Goal: Task Accomplishment & Management: Use online tool/utility

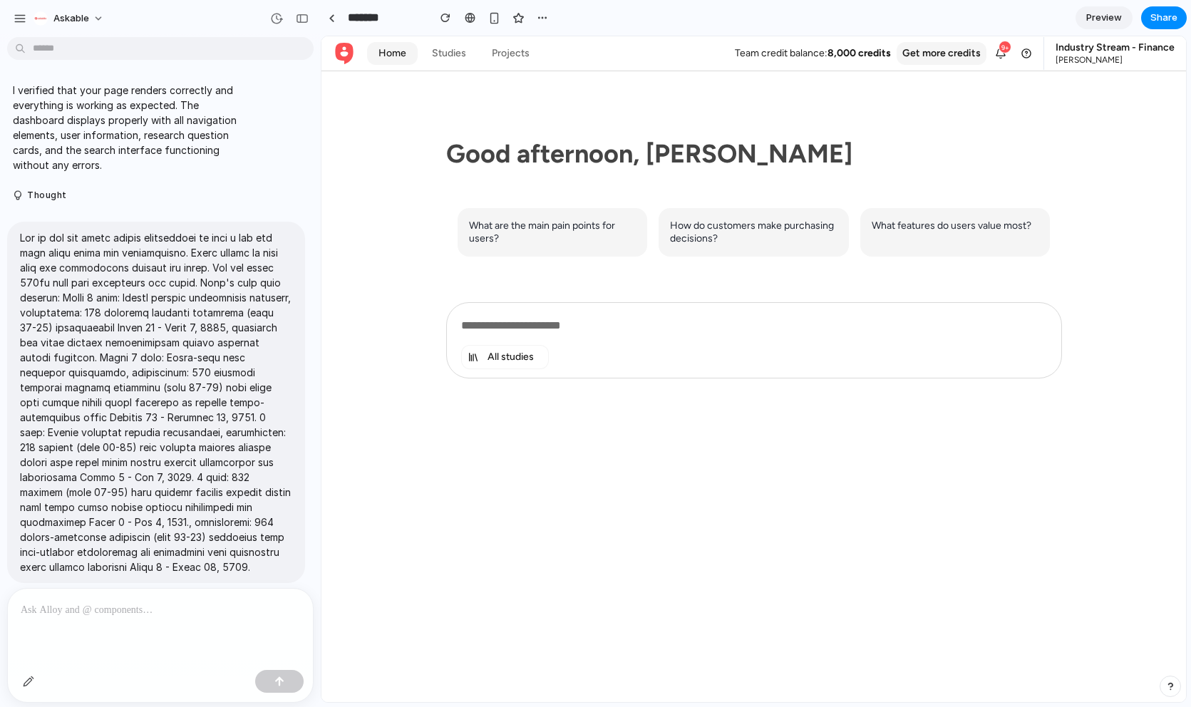
scroll to position [489, 0]
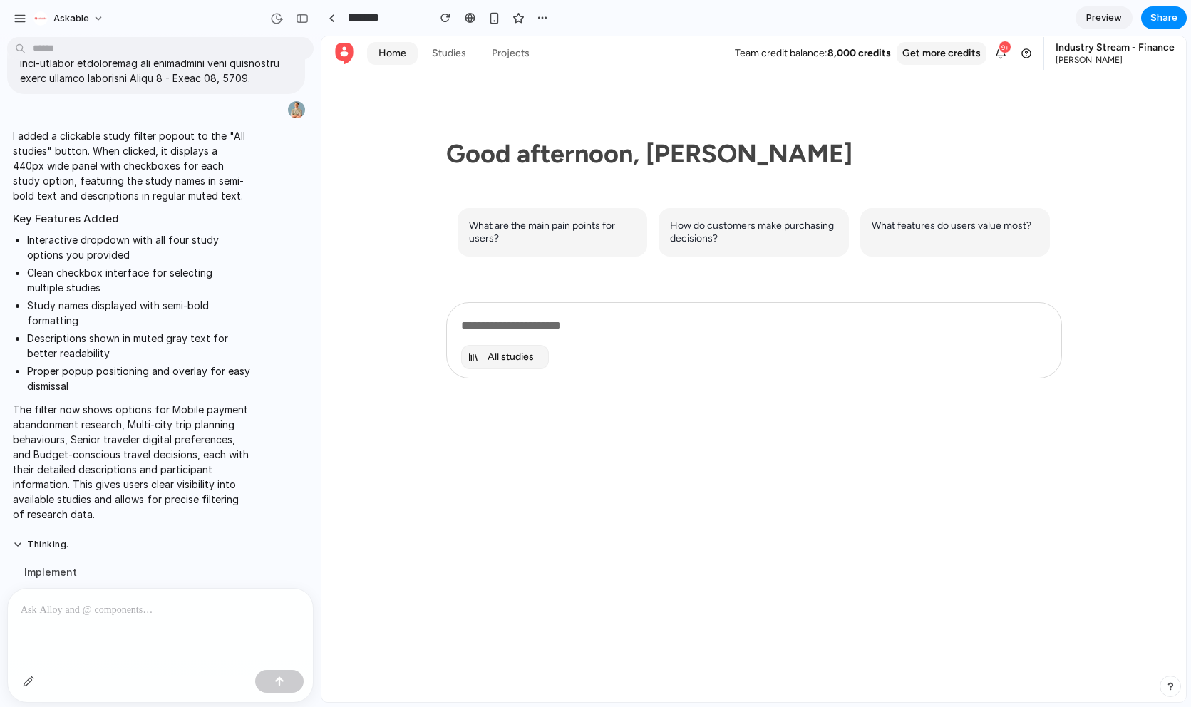
click at [522, 356] on span "All studies" at bounding box center [510, 357] width 46 height 13
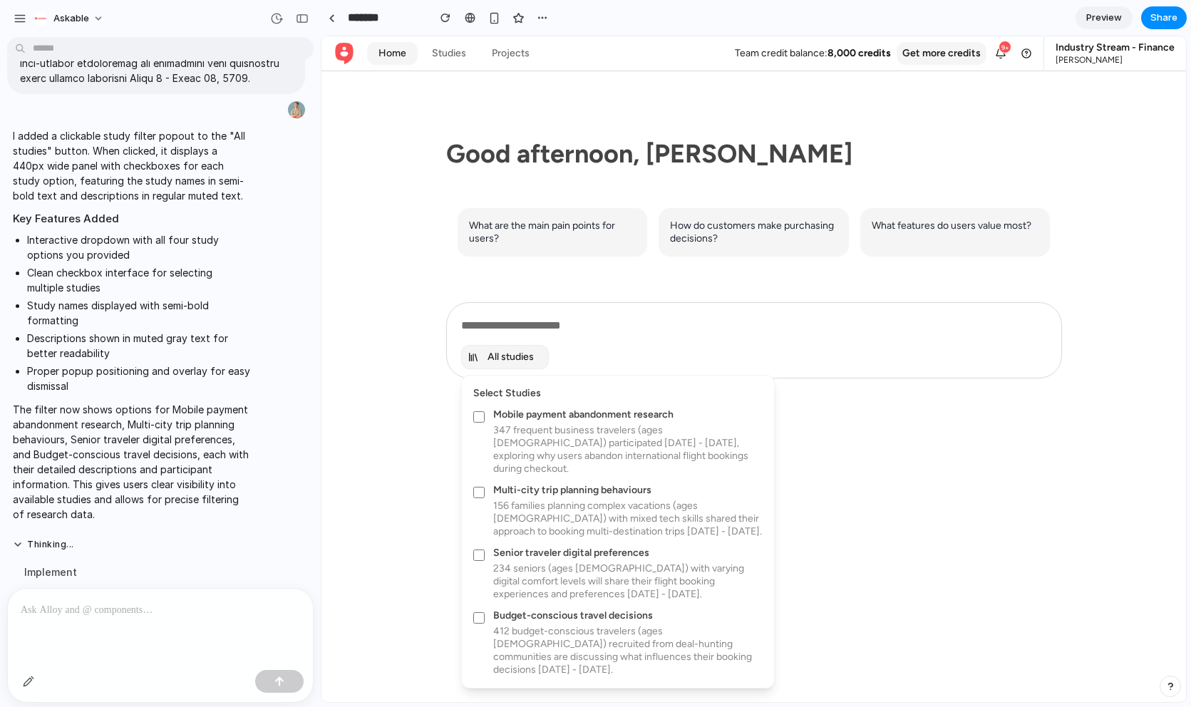
click at [468, 410] on div "Select Studies Mobile payment abandonment research 347 frequent business travel…" at bounding box center [618, 532] width 312 height 312
click at [408, 429] on div at bounding box center [753, 369] width 864 height 666
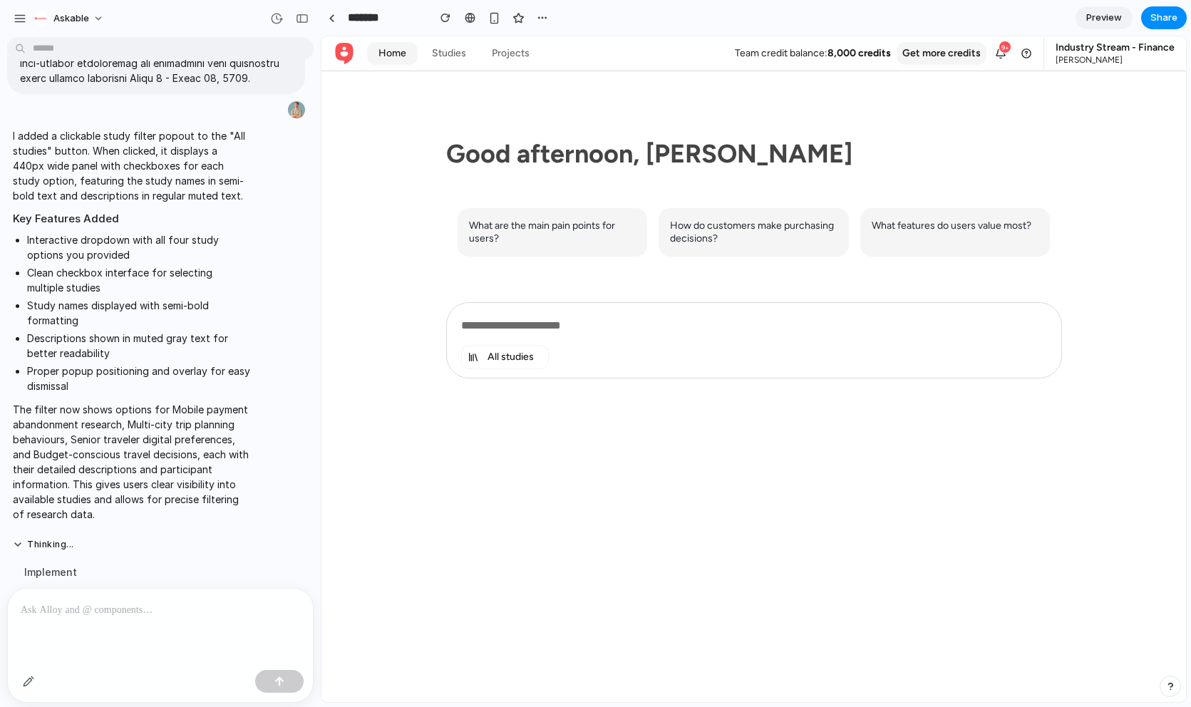
click at [73, 611] on p at bounding box center [160, 609] width 279 height 17
drag, startPoint x: 46, startPoint y: 608, endPoint x: 287, endPoint y: 609, distance: 241.6
click at [276, 609] on p "**********" at bounding box center [160, 609] width 279 height 17
click at [542, 23] on div "button" at bounding box center [542, 17] width 11 height 11
click at [592, 15] on div "Duplicate Delete" at bounding box center [595, 353] width 1191 height 707
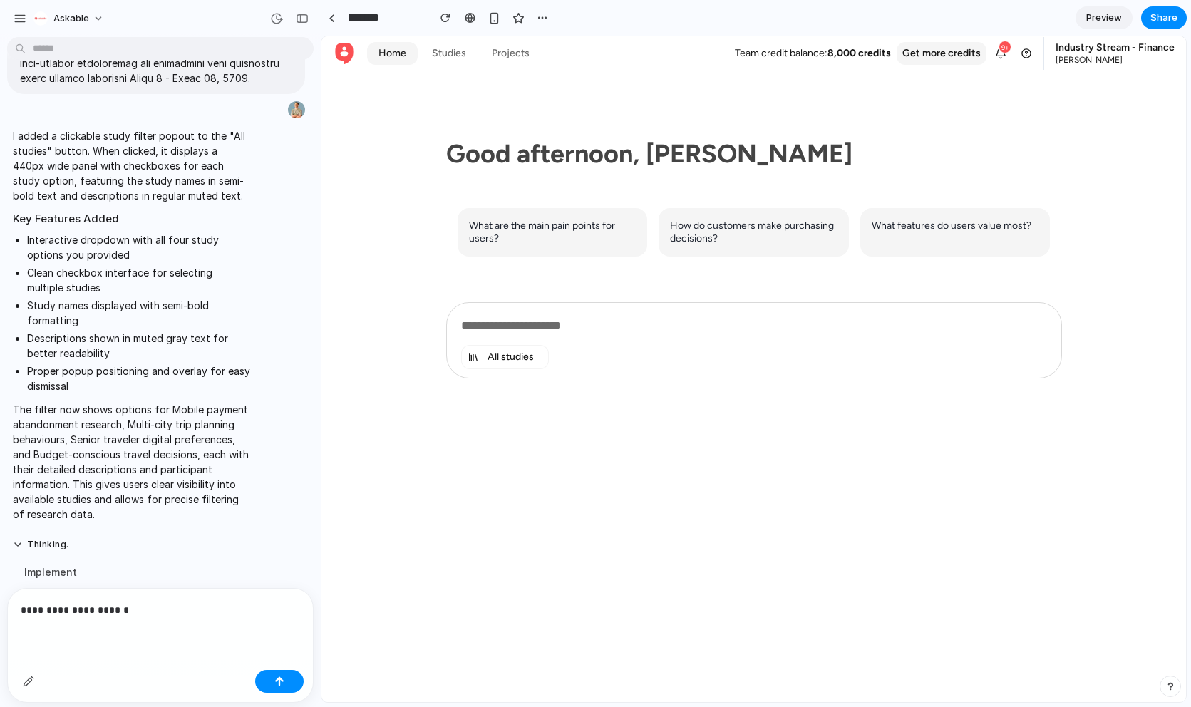
click at [143, 616] on p "**********" at bounding box center [160, 609] width 279 height 17
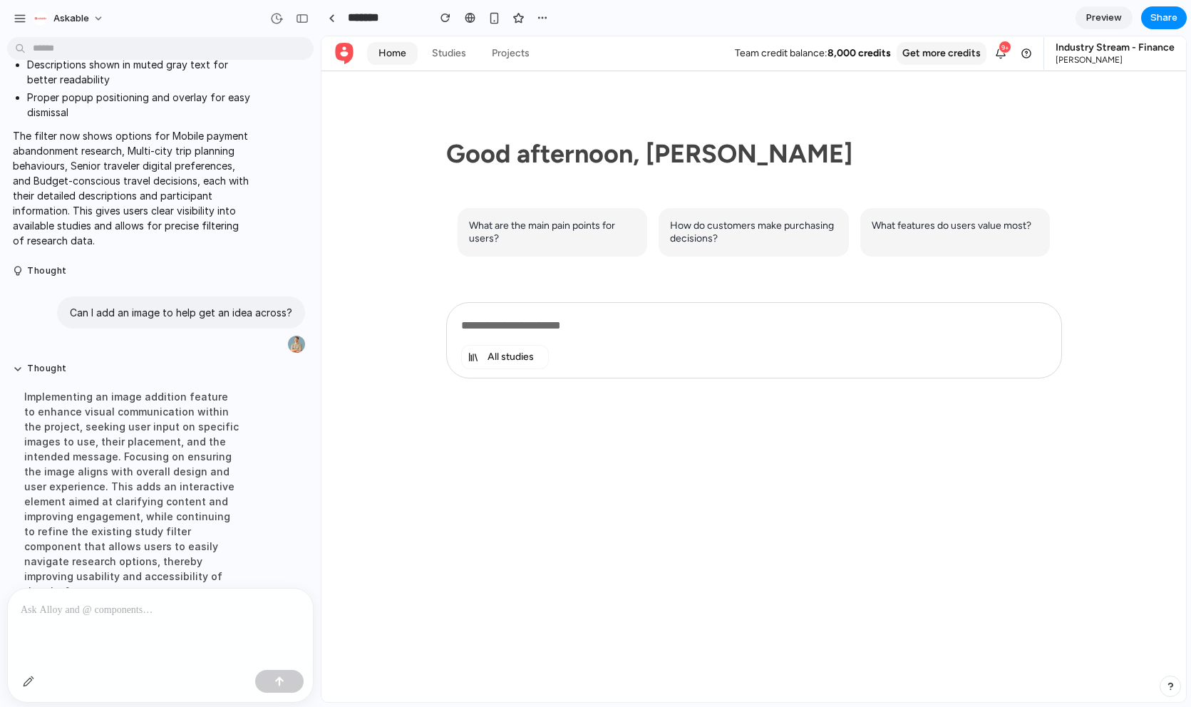
scroll to position [761, 0]
click at [78, 597] on div at bounding box center [160, 627] width 305 height 76
